Goal: Information Seeking & Learning: Learn about a topic

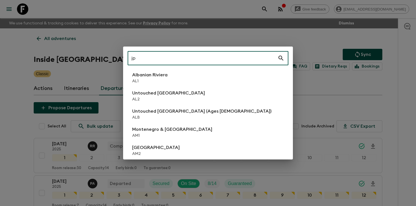
scroll to position [82, 0]
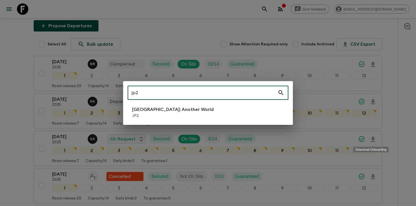
type input "jp2"
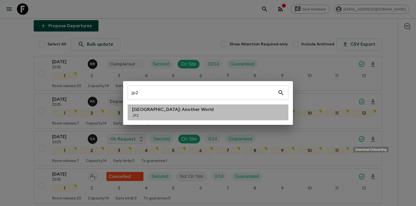
click at [147, 116] on p "JP2" at bounding box center [173, 116] width 82 height 6
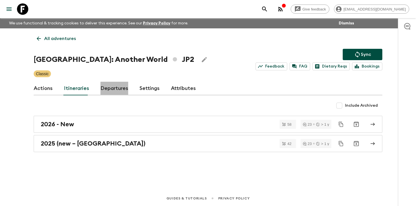
click at [111, 86] on link "Departures" at bounding box center [115, 89] width 28 height 14
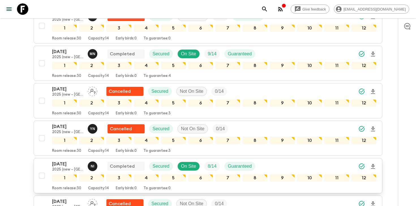
scroll to position [729, 0]
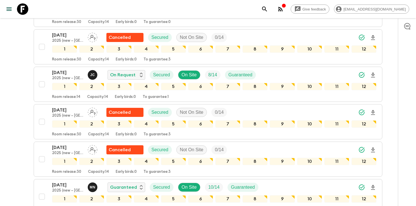
scroll to position [900, 0]
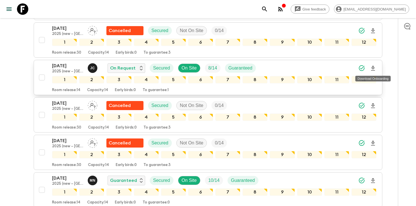
click at [374, 69] on icon "Download Onboarding" at bounding box center [373, 68] width 7 height 7
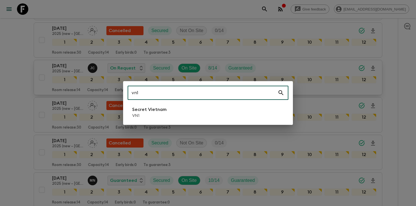
type input "vn1"
click at [174, 107] on li "Secret Vietnam VN1" at bounding box center [208, 112] width 161 height 16
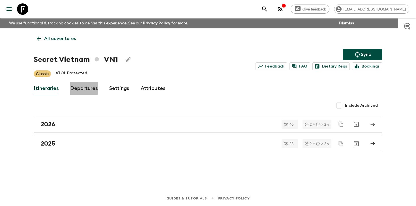
click at [77, 87] on link "Departures" at bounding box center [84, 89] width 28 height 14
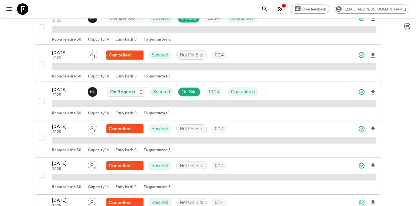
scroll to position [196, 0]
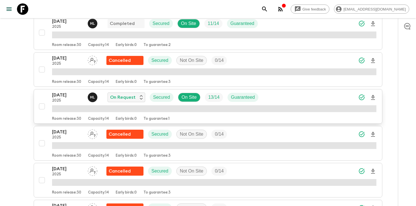
click at [371, 96] on icon "Download Onboarding" at bounding box center [373, 97] width 7 height 7
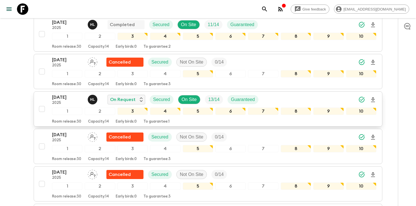
scroll to position [197, 0]
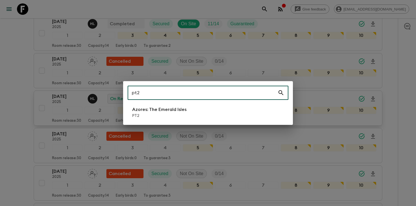
type input "pt2"
click at [159, 106] on p "Azores: The Emerald Isles" at bounding box center [159, 109] width 54 height 7
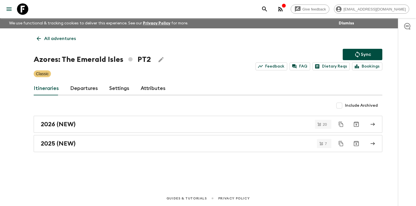
click at [87, 93] on link "Departures" at bounding box center [84, 89] width 28 height 14
